Goal: Task Accomplishment & Management: Manage account settings

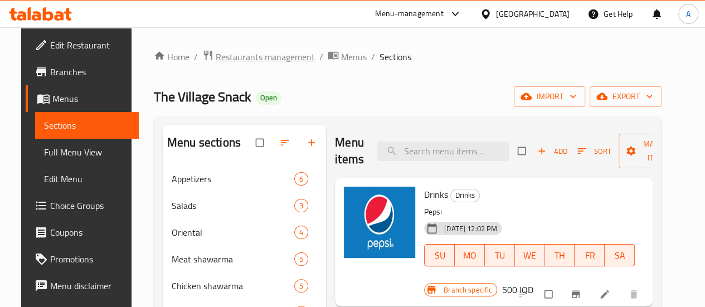
drag, startPoint x: 248, startPoint y: 43, endPoint x: 260, endPoint y: 56, distance: 17.0
click at [248, 44] on div "Home / Restaurants management / Menus / Sections The Village Snack Open import …" at bounding box center [407, 261] width 552 height 468
click at [260, 56] on span "Restaurants management" at bounding box center [265, 56] width 99 height 13
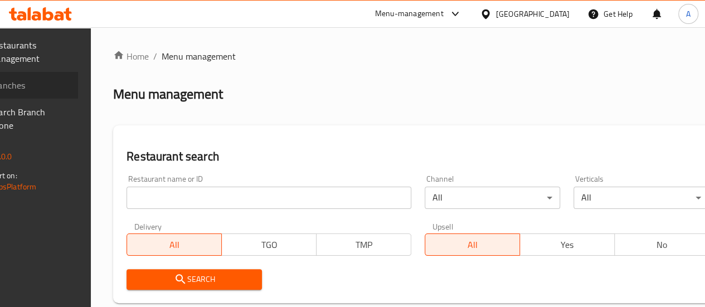
click at [61, 85] on span "Branches" at bounding box center [29, 85] width 80 height 13
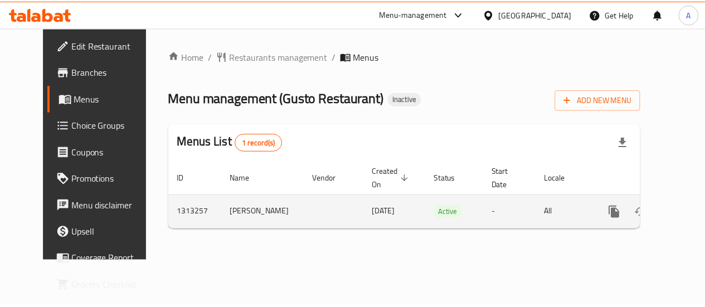
scroll to position [0, 4]
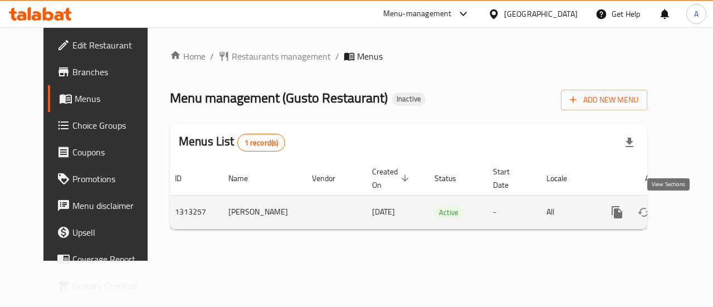
click at [691, 212] on icon "enhanced table" at bounding box center [697, 212] width 13 height 13
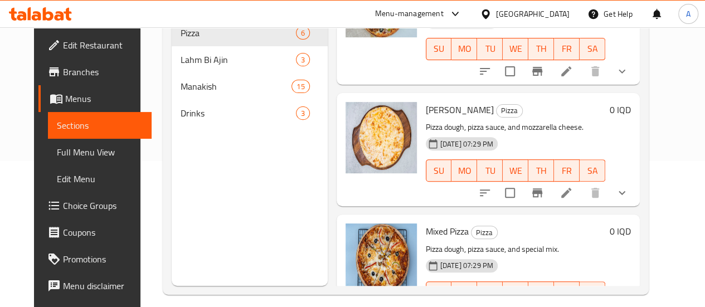
scroll to position [156, 0]
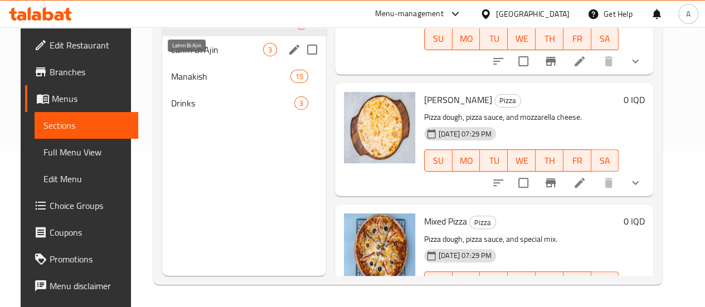
click at [182, 56] on span "Lahm Bi Ajin" at bounding box center [217, 49] width 92 height 13
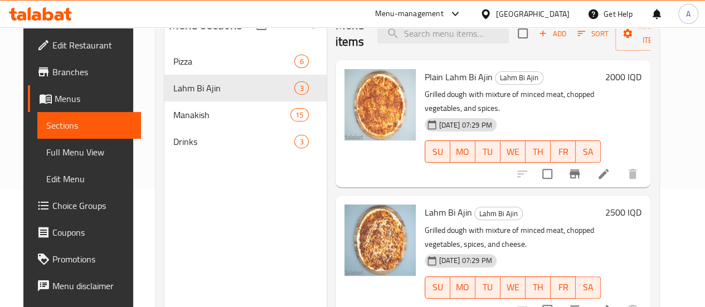
scroll to position [100, 0]
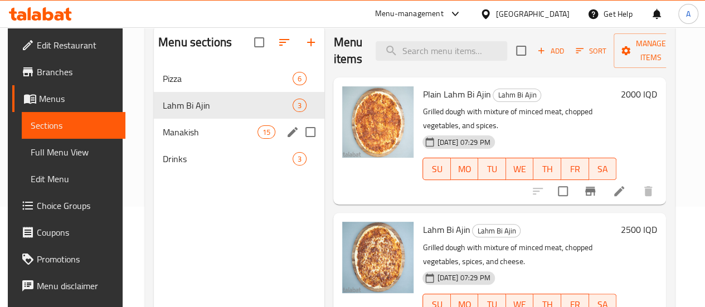
click at [188, 139] on span "Manakish" at bounding box center [210, 131] width 95 height 13
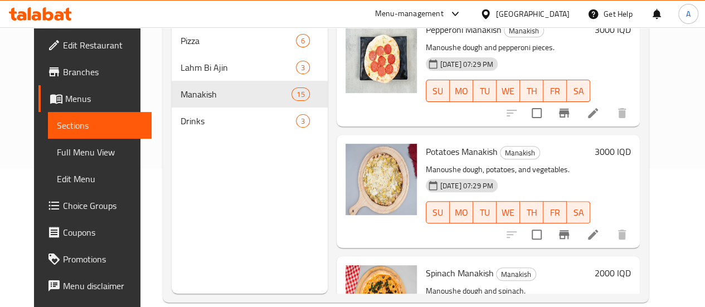
scroll to position [156, 0]
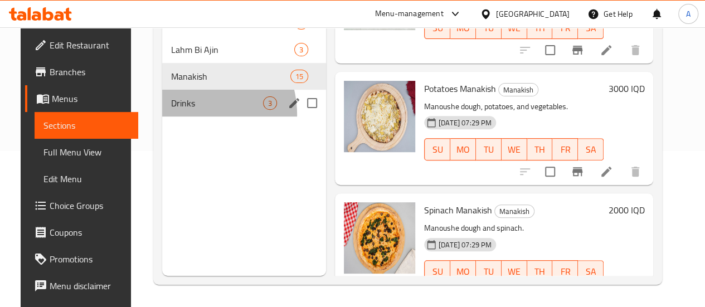
click at [175, 116] on div "Drinks 3" at bounding box center [244, 103] width 164 height 27
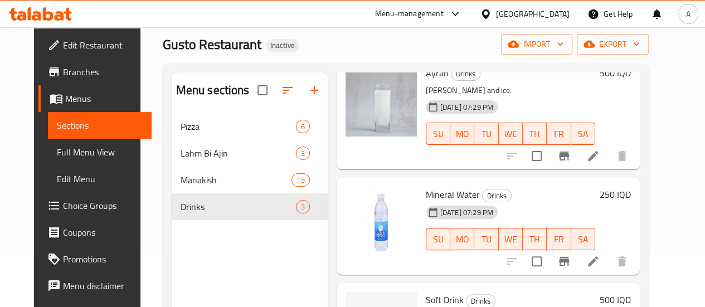
scroll to position [156, 0]
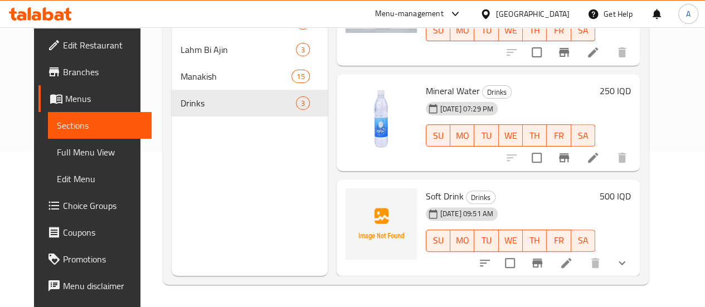
click at [236, 225] on div "Menu sections Pizza 6 Lahm Bi Ajin 3 Manakish 15 Drinks 3" at bounding box center [250, 122] width 156 height 307
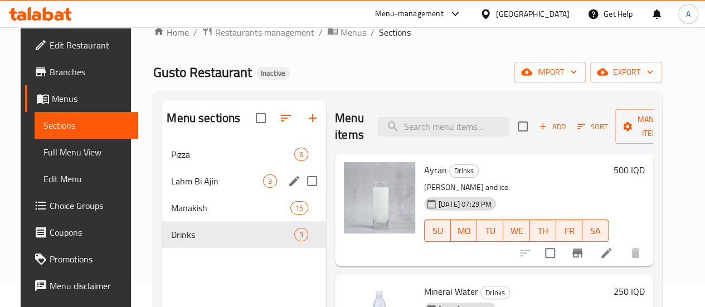
scroll to position [0, 0]
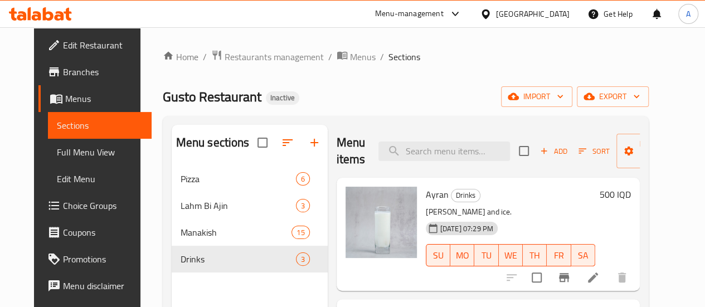
click at [259, 45] on div "Home / Restaurants management / Menus / Sections Gusto Restaurant Inactive impo…" at bounding box center [405, 245] width 530 height 436
click at [255, 50] on span "Restaurants management" at bounding box center [274, 56] width 99 height 13
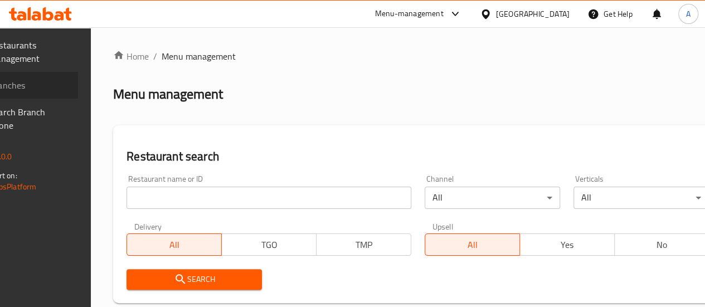
click at [59, 86] on span "Branches" at bounding box center [29, 85] width 80 height 13
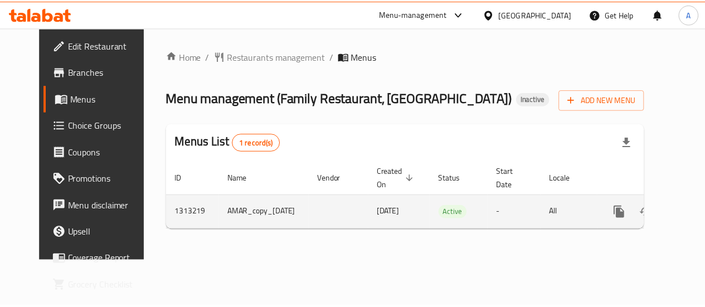
scroll to position [0, 30]
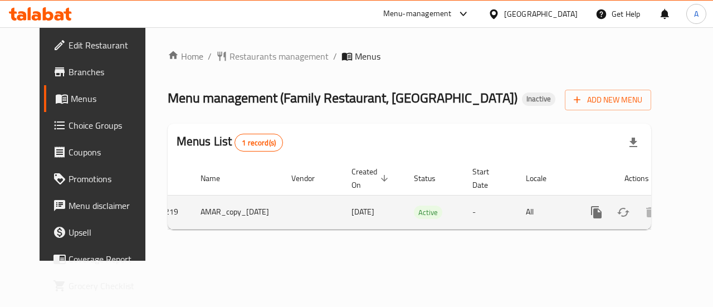
click at [671, 207] on icon "enhanced table" at bounding box center [676, 212] width 13 height 13
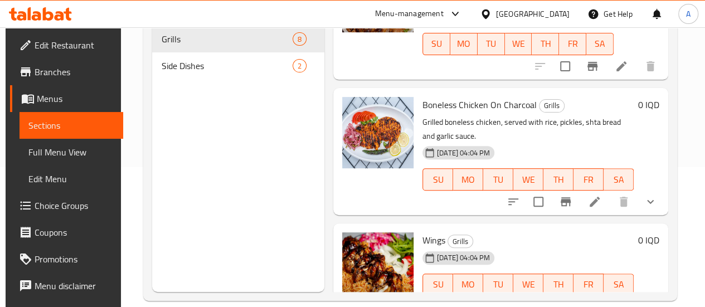
scroll to position [156, 0]
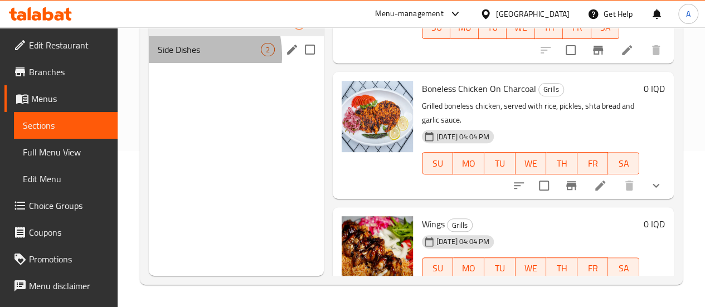
click at [181, 56] on span "Side Dishes" at bounding box center [209, 49] width 103 height 13
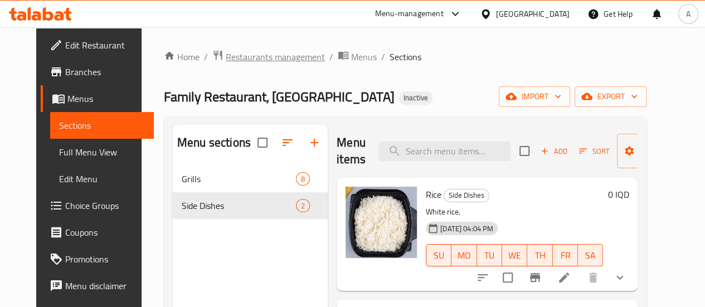
click at [248, 58] on span "Restaurants management" at bounding box center [275, 56] width 99 height 13
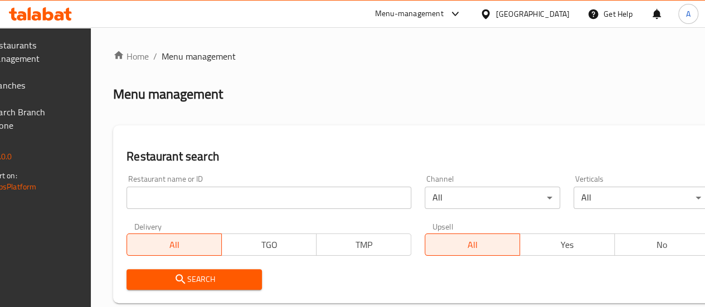
drag, startPoint x: 681, startPoint y: 70, endPoint x: 636, endPoint y: 82, distance: 46.6
click at [57, 82] on span "Branches" at bounding box center [29, 85] width 80 height 13
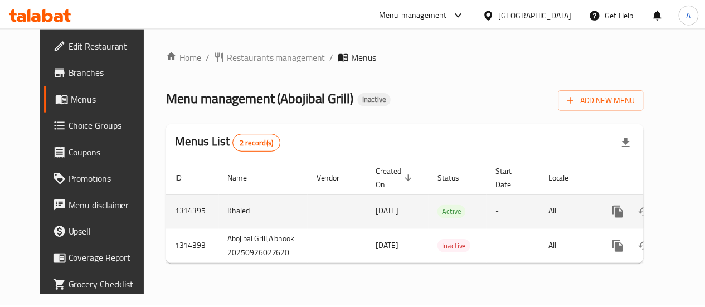
scroll to position [0, 11]
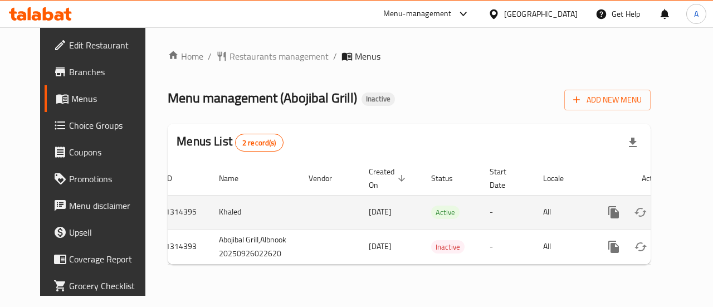
click at [689, 208] on icon "enhanced table" at bounding box center [694, 212] width 10 height 10
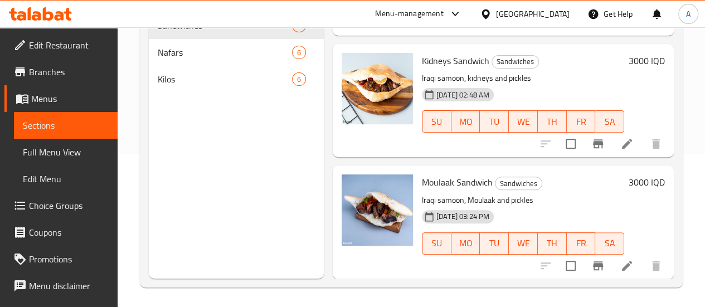
scroll to position [156, 0]
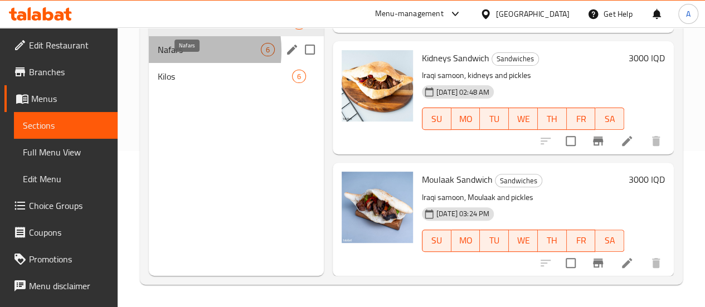
click at [167, 56] on span "Nafars" at bounding box center [209, 49] width 103 height 13
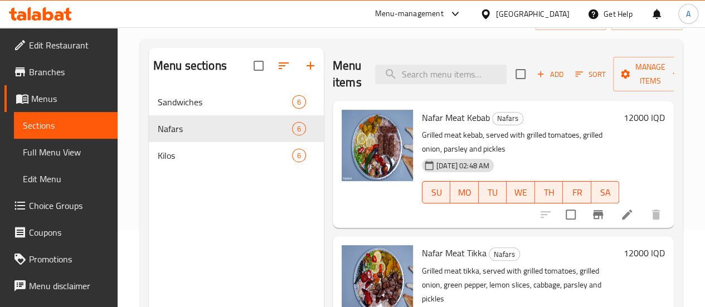
scroll to position [45, 0]
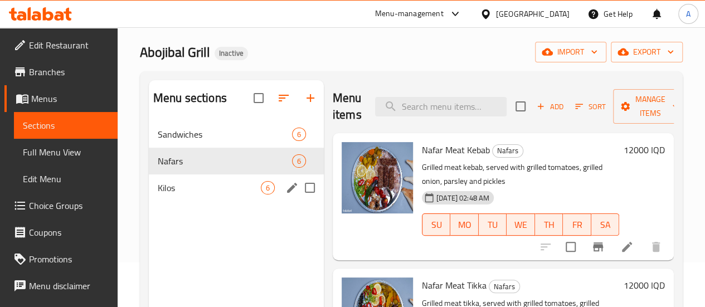
click at [193, 195] on div "Kilos 6" at bounding box center [236, 187] width 175 height 27
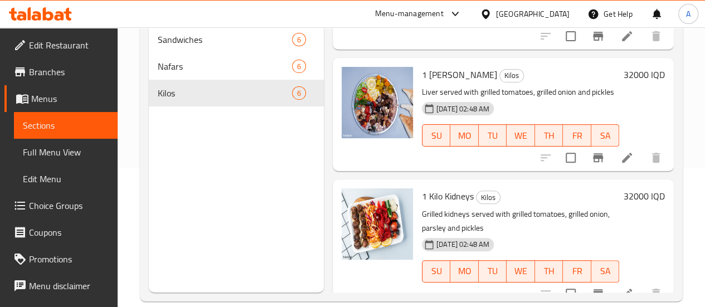
scroll to position [156, 0]
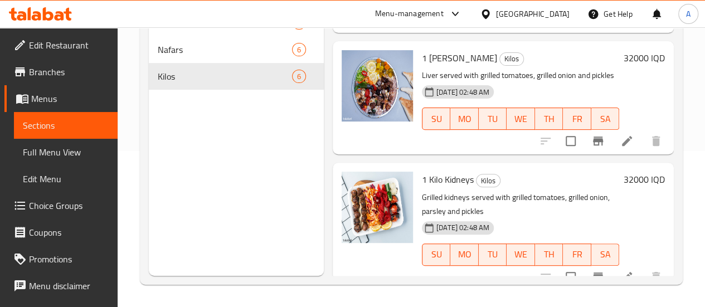
click at [216, 192] on div "Menu sections Sandwiches 6 Nafars 6 Kilos 6" at bounding box center [236, 122] width 175 height 307
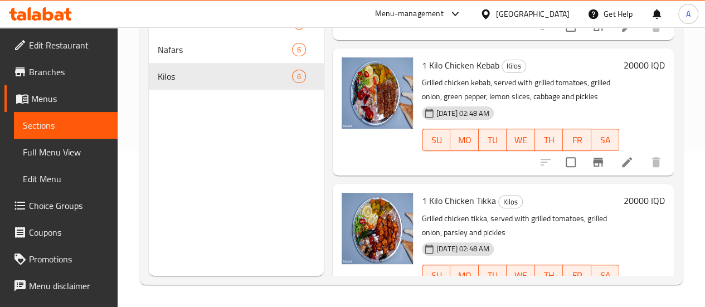
scroll to position [0, 0]
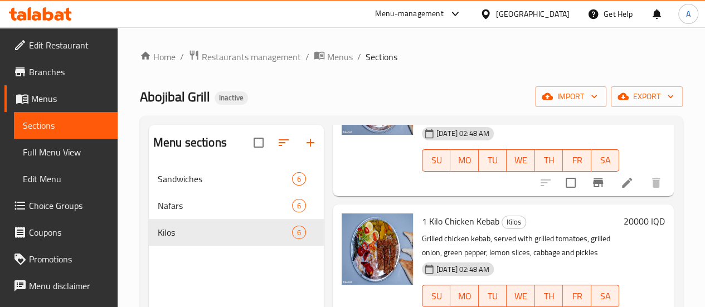
click at [388, 86] on div "Home / Restaurants management / Menus / Sections Abojibal Grill Inactive import…" at bounding box center [411, 245] width 543 height 391
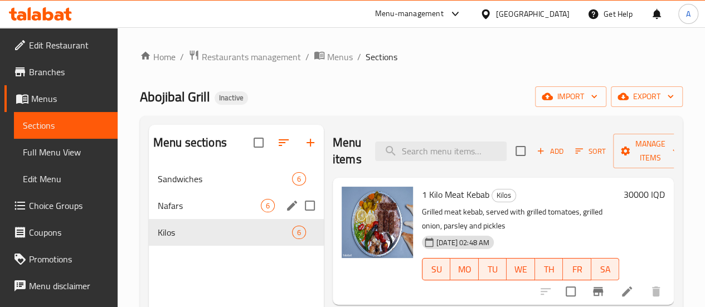
drag, startPoint x: 149, startPoint y: 224, endPoint x: 155, endPoint y: 225, distance: 6.2
click at [149, 219] on div "Nafars 6" at bounding box center [236, 205] width 175 height 27
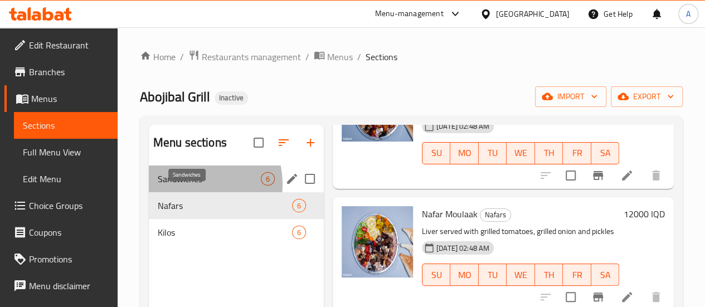
click at [195, 186] on span "Sandwiches" at bounding box center [209, 178] width 103 height 13
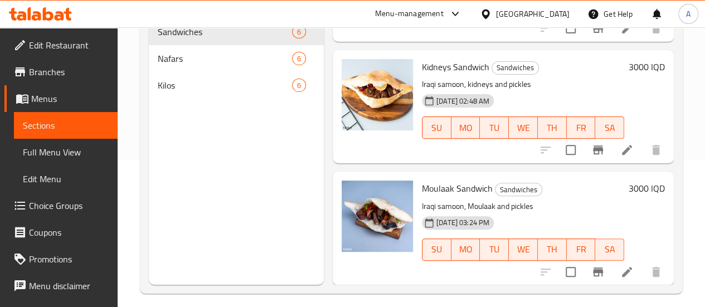
scroll to position [156, 0]
